Goal: Information Seeking & Learning: Learn about a topic

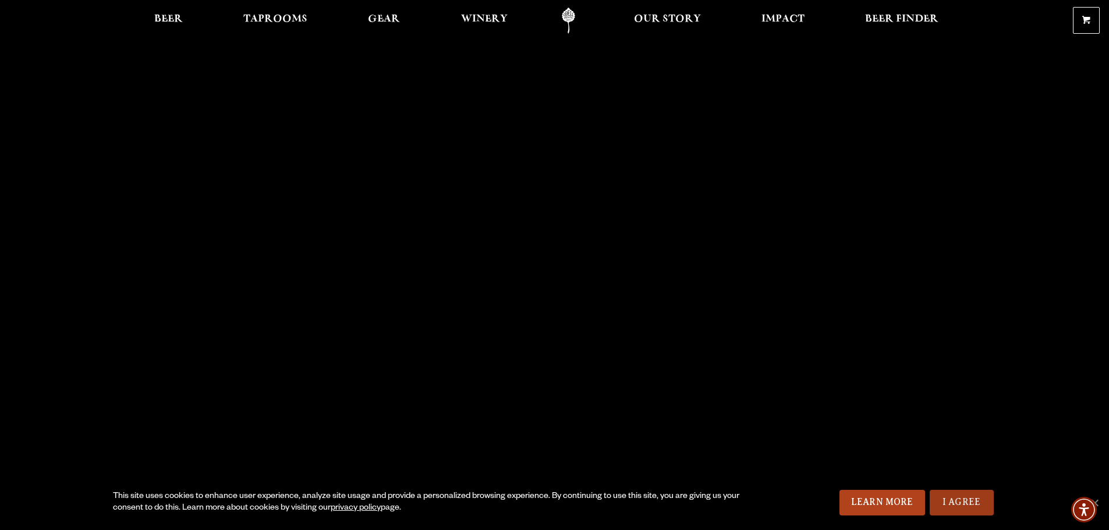
click at [963, 506] on link "I Agree" at bounding box center [961, 503] width 64 height 26
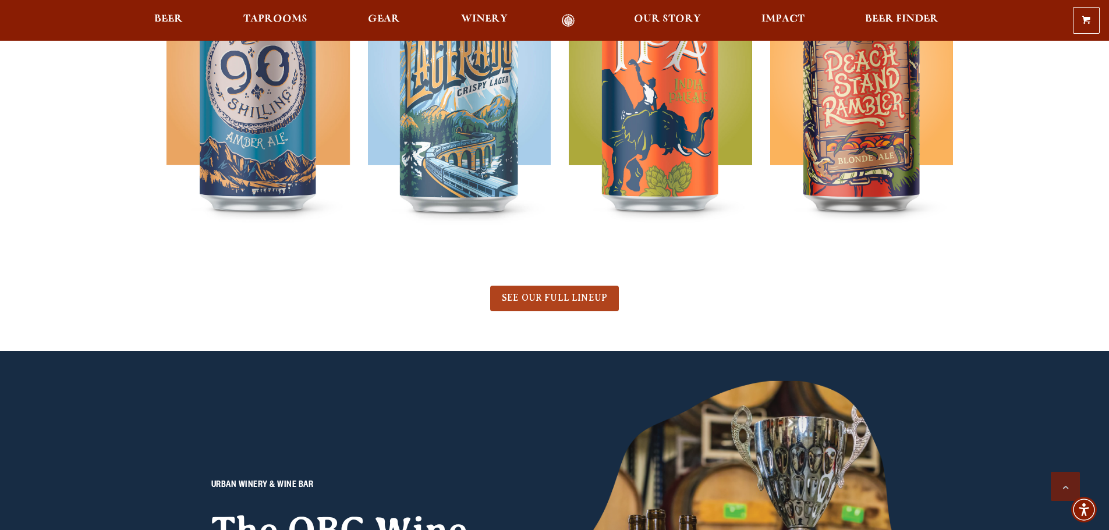
scroll to position [873, 0]
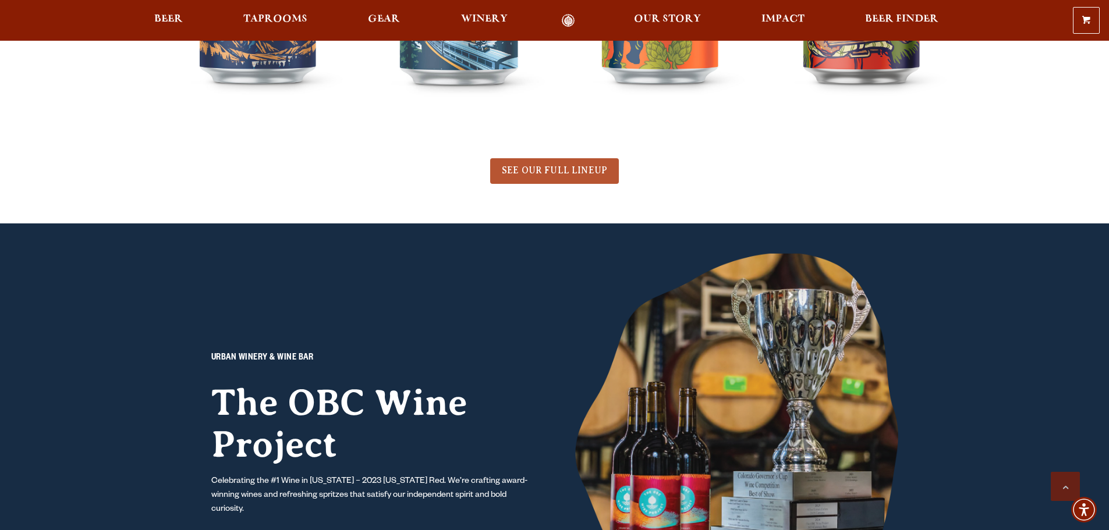
click at [556, 178] on link "SEE OUR FULL LINEUP" at bounding box center [554, 171] width 129 height 26
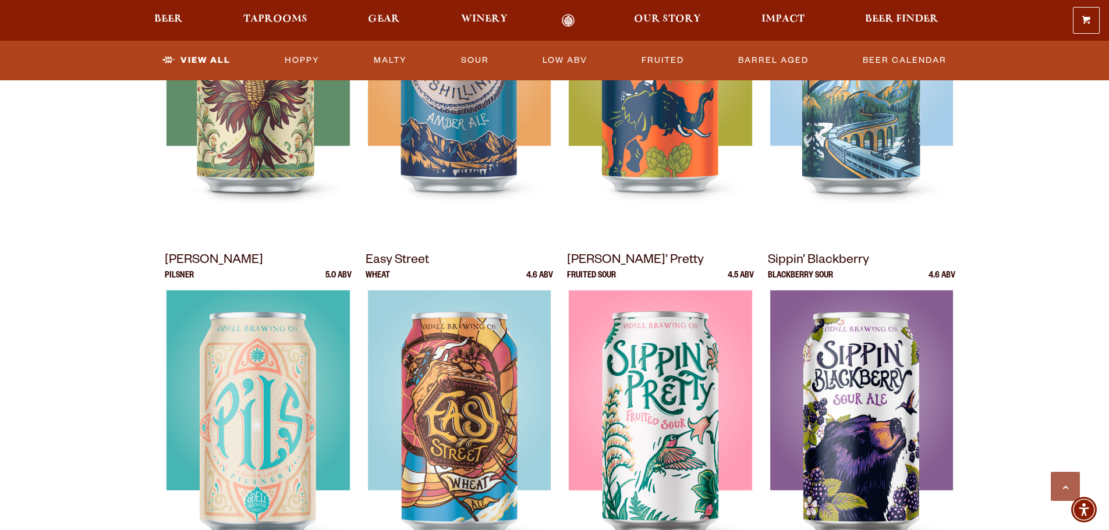
scroll to position [698, 0]
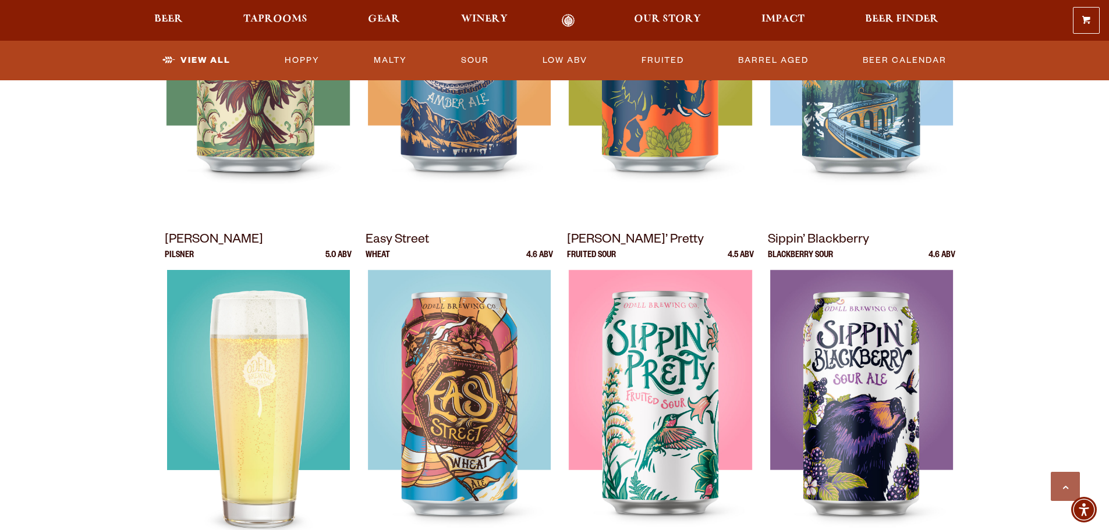
click at [278, 379] on img at bounding box center [257, 415] width 183 height 291
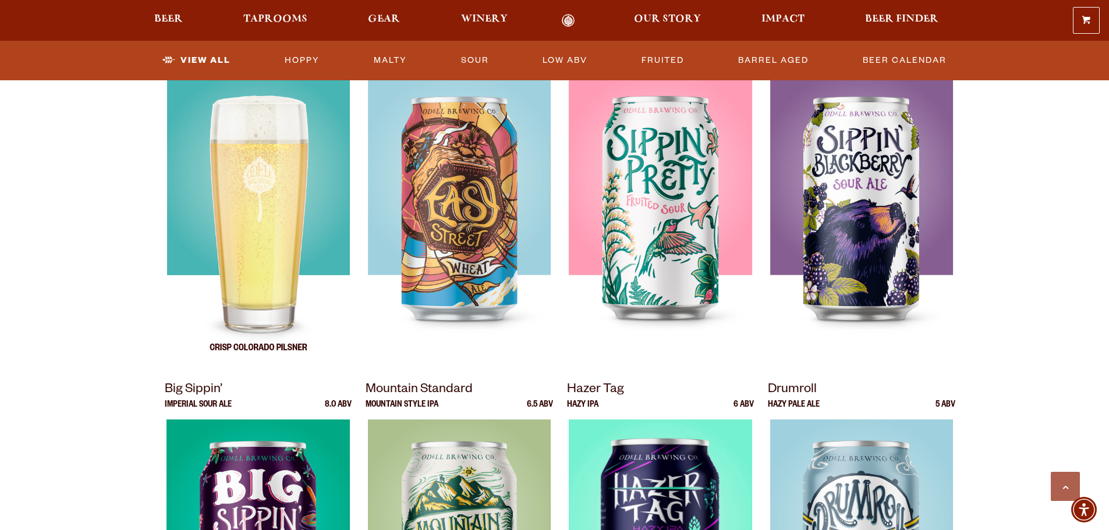
scroll to position [873, 0]
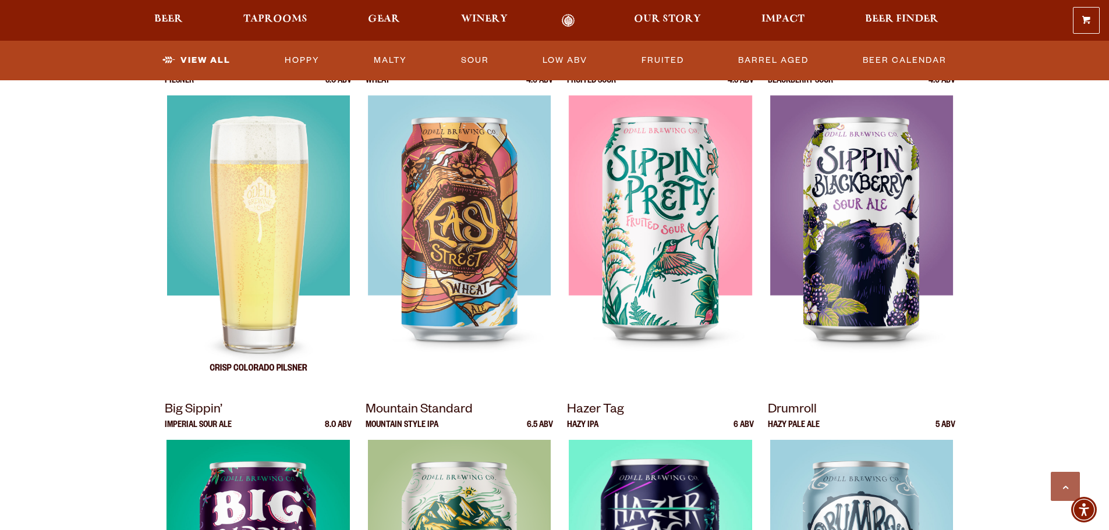
click at [290, 247] on div at bounding box center [258, 240] width 187 height 291
